Goal: Answer question/provide support

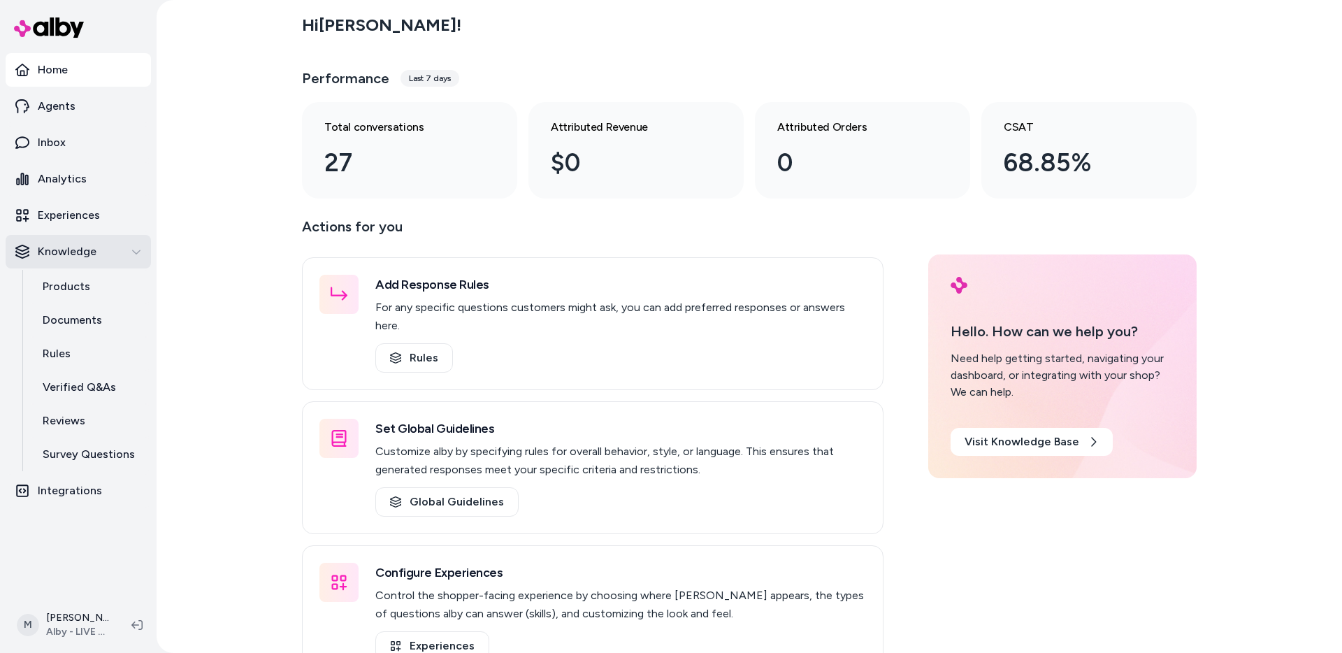
click at [58, 249] on p "Knowledge" at bounding box center [67, 251] width 59 height 17
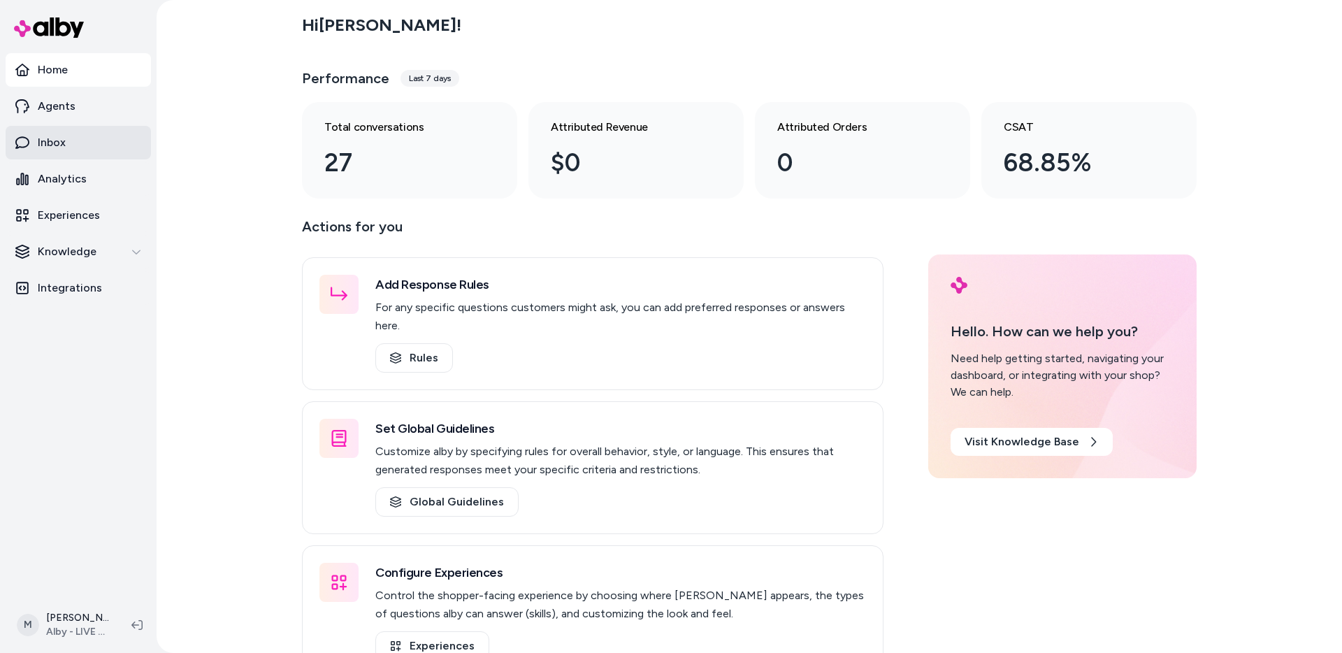
click at [56, 138] on p "Inbox" at bounding box center [52, 142] width 28 height 17
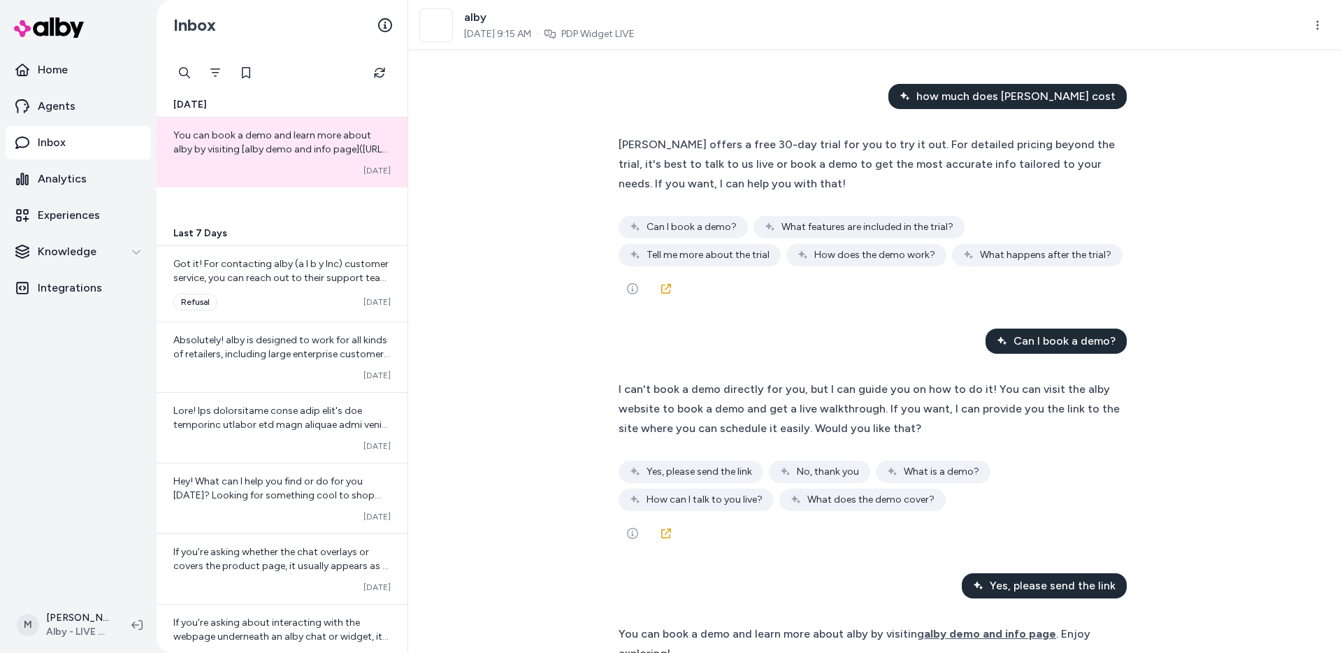
click at [984, 243] on div "Can I book a demo? What features are included in the trial? Tell me more about …" at bounding box center [875, 241] width 513 height 50
click at [627, 290] on icon "See more" at bounding box center [632, 288] width 11 height 11
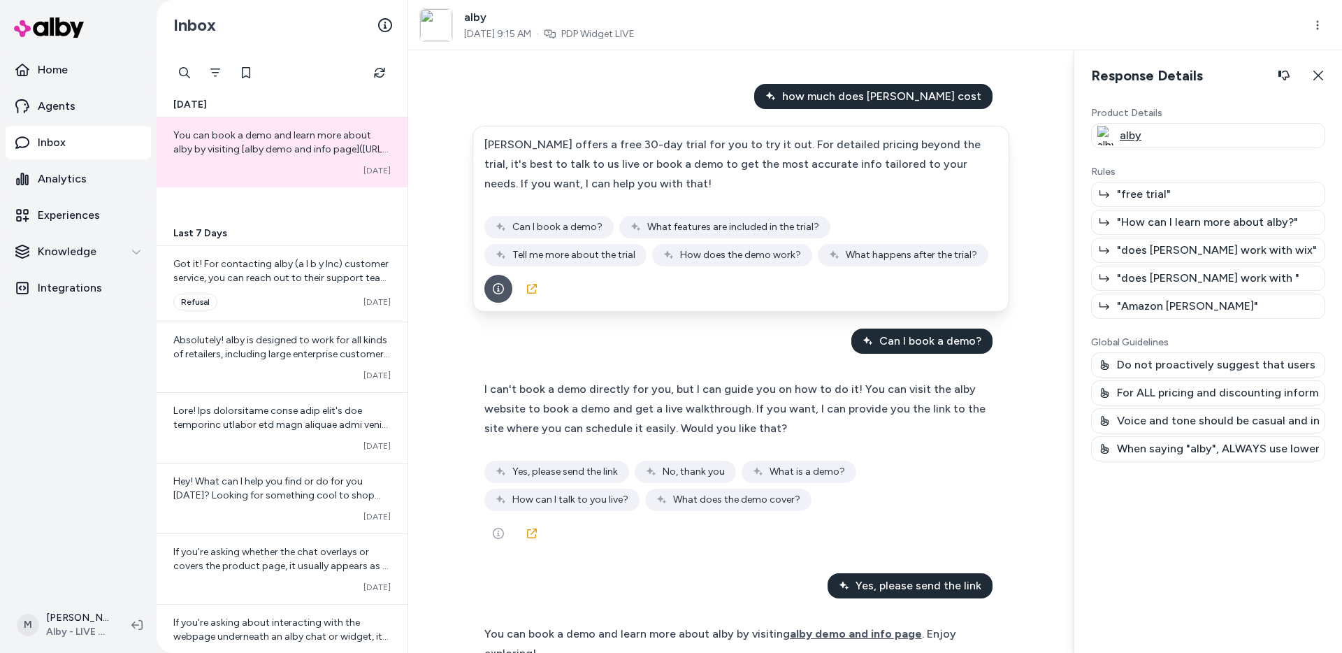
click at [1155, 137] on div "alby" at bounding box center [1208, 135] width 234 height 25
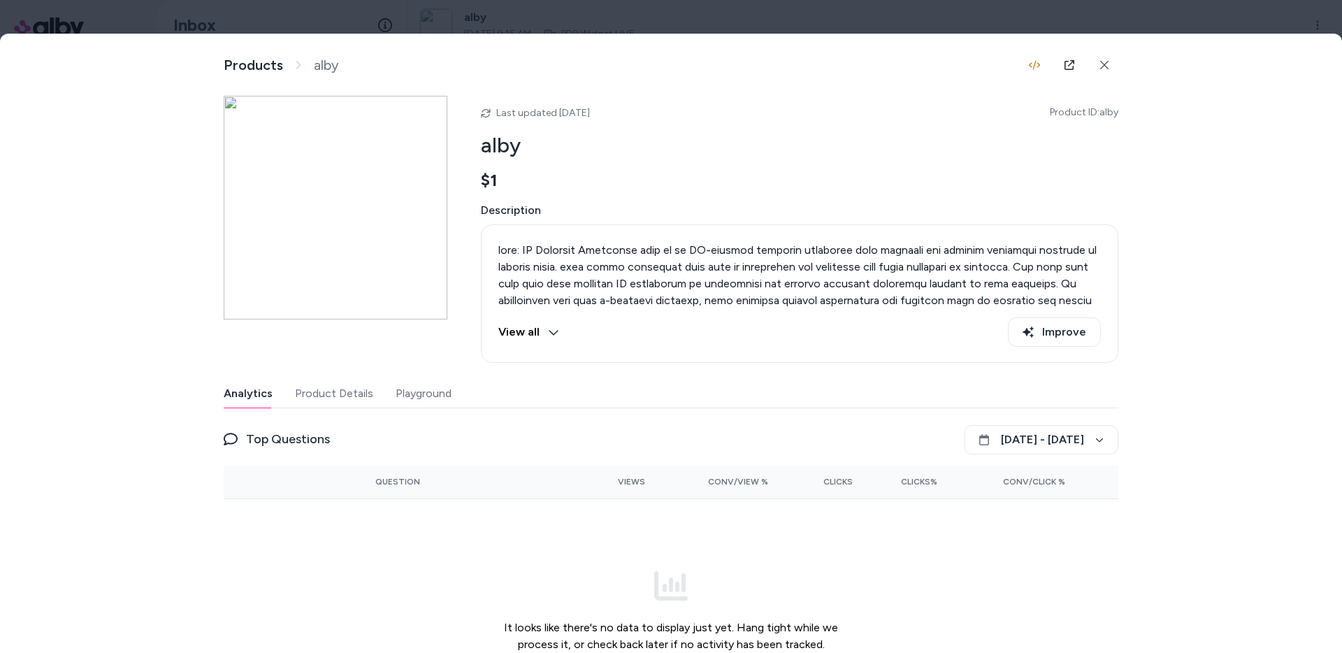
click at [1299, 70] on div "Product Details View and manage product information Products alby Last updated …" at bounding box center [671, 360] width 1342 height 652
click at [1121, 13] on div at bounding box center [671, 326] width 1342 height 653
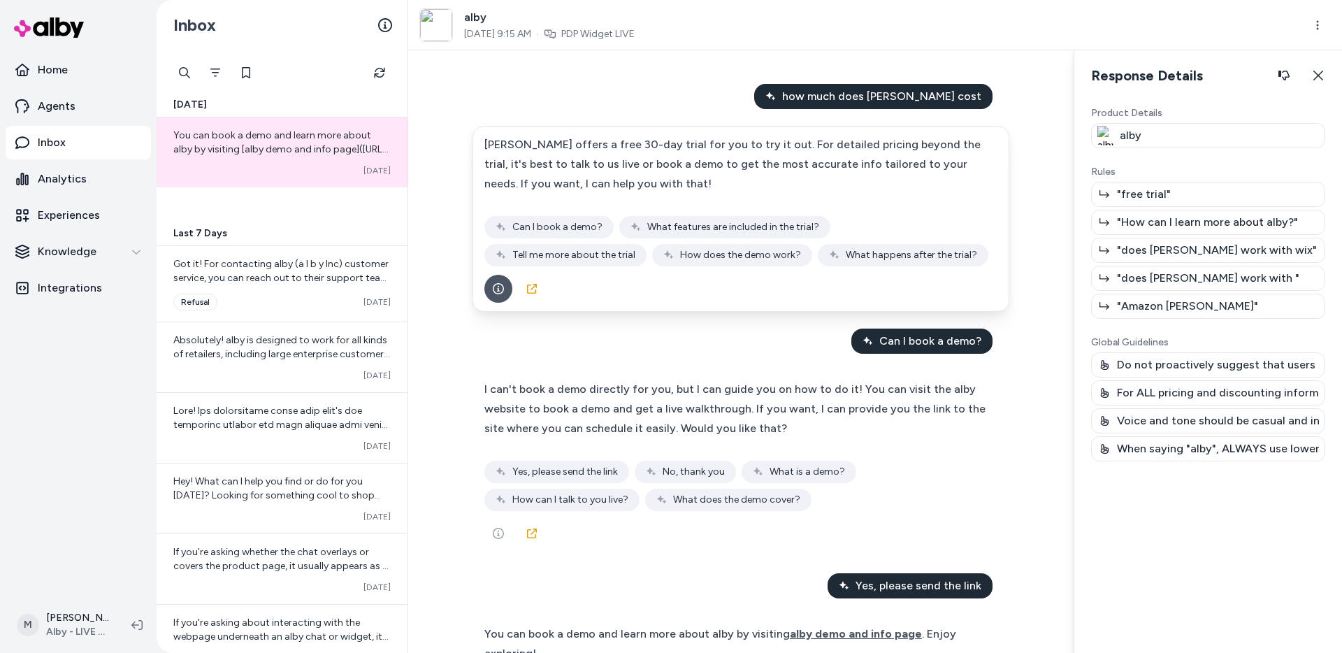
click at [522, 317] on div "how much does [PERSON_NAME] cost [PERSON_NAME] offers a free 30-day trial for y…" at bounding box center [741, 447] width 537 height 726
click at [1114, 363] on div "Do not proactively suggest that users return products if they are unhappy with …" at bounding box center [1208, 364] width 234 height 25
click at [430, 394] on div "how much does [PERSON_NAME] cost [PERSON_NAME] offers a free 30-day trial for y…" at bounding box center [740, 351] width 665 height 603
click at [637, 317] on div "how much does [PERSON_NAME] cost [PERSON_NAME] offers a free 30-day trial for y…" at bounding box center [741, 447] width 537 height 726
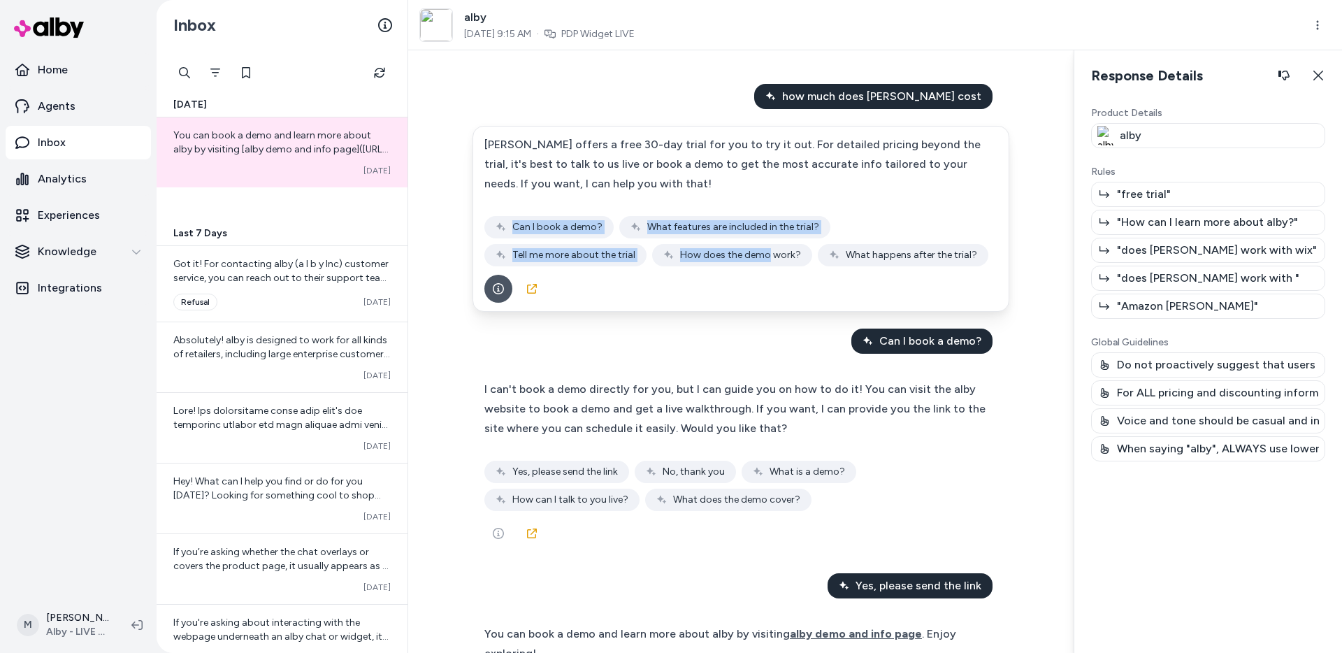
drag, startPoint x: 596, startPoint y: 255, endPoint x: 548, endPoint y: 217, distance: 60.7
click at [548, 217] on div "Can I book a demo? What features are included in the trial? Tell me more about …" at bounding box center [740, 241] width 513 height 50
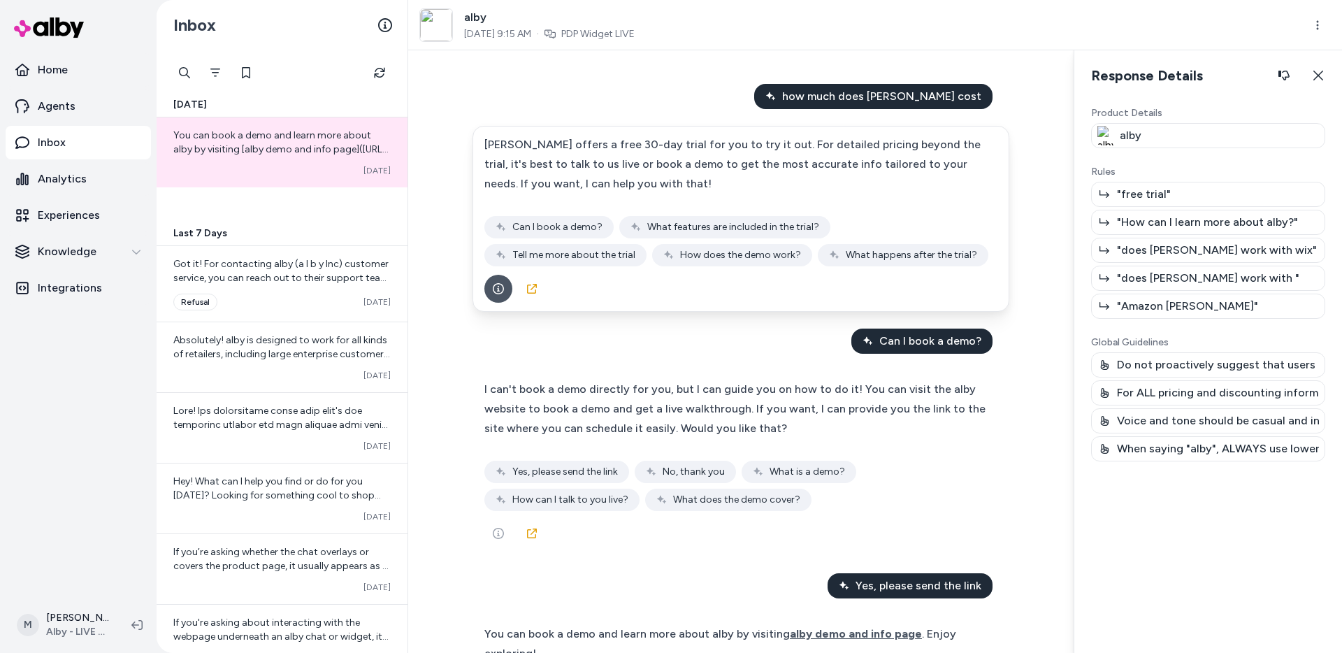
click at [547, 197] on div "[PERSON_NAME] offers a free 30-day trial for you to try it out. For detailed pr…" at bounding box center [740, 200] width 513 height 131
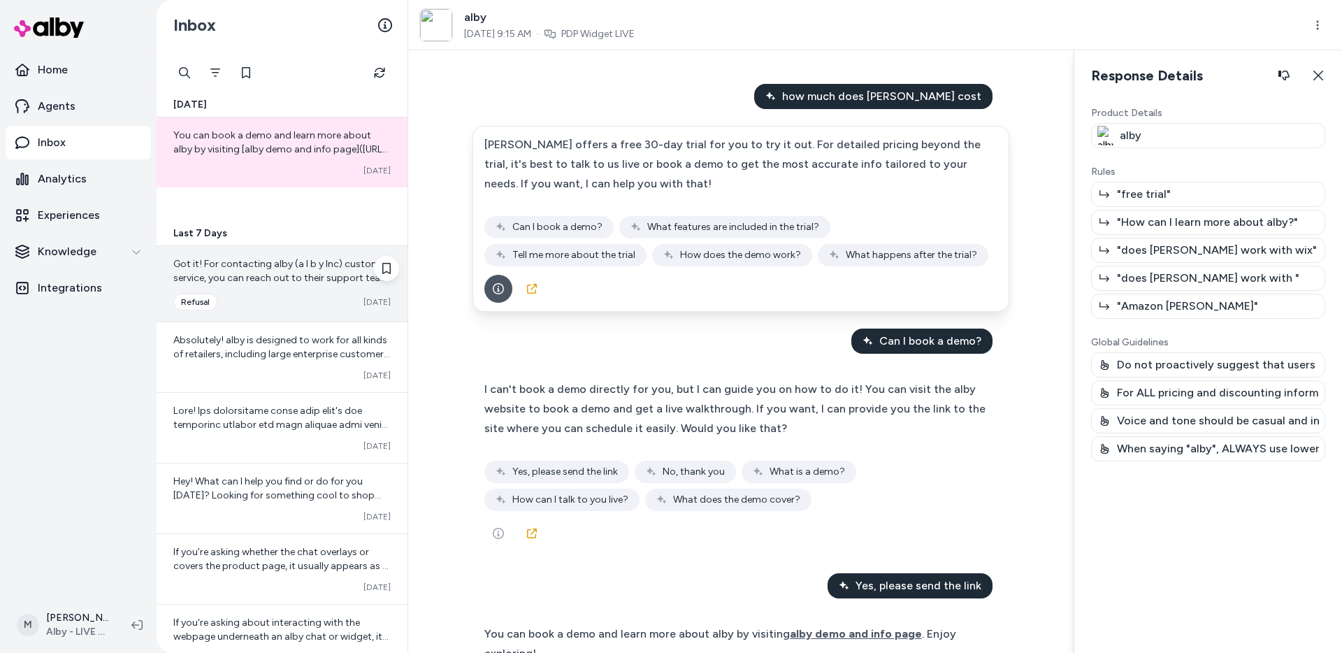
click at [259, 279] on span "Got it! For contacting alby (a l b y Inc) customer service, you can reach out t…" at bounding box center [281, 313] width 216 height 110
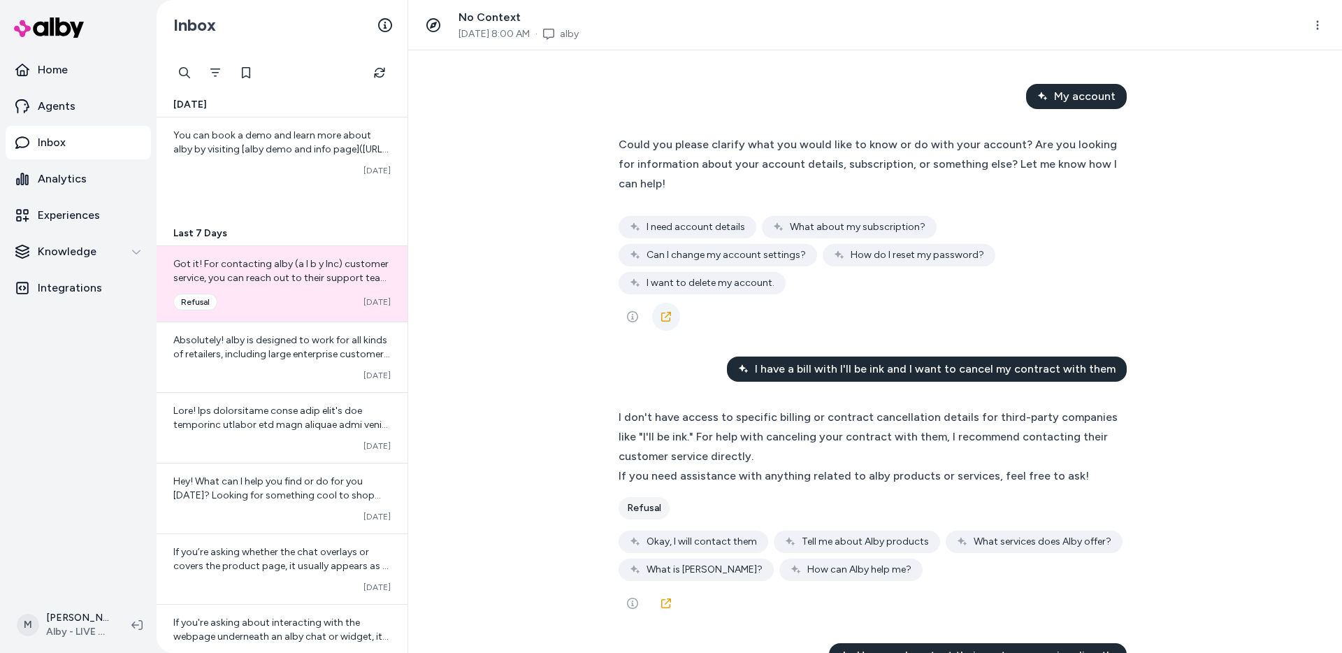
click at [670, 303] on link at bounding box center [666, 317] width 28 height 28
